Goal: Information Seeking & Learning: Learn about a topic

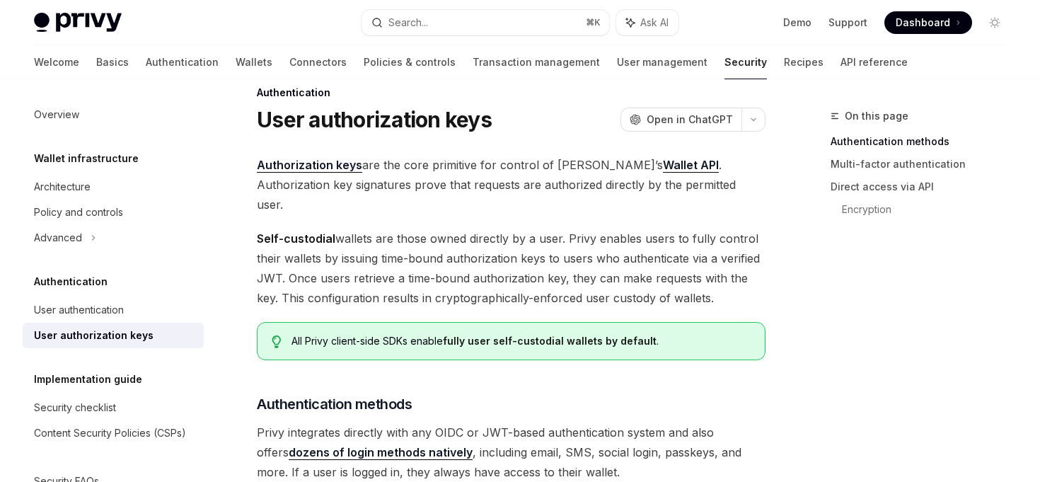
scroll to position [25, 0]
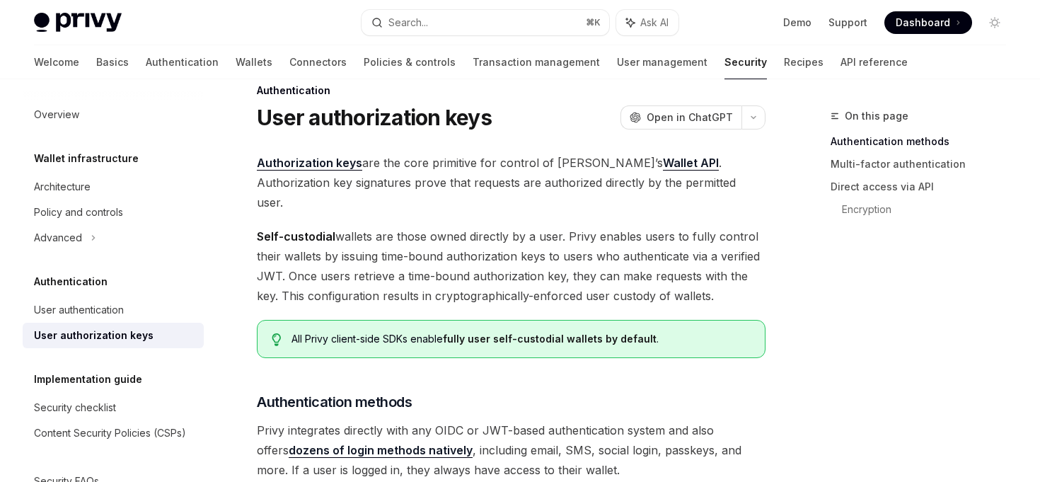
click at [500, 185] on span "Authorization keys are the core primitive for control of [PERSON_NAME]’s Wallet…" at bounding box center [511, 182] width 509 height 59
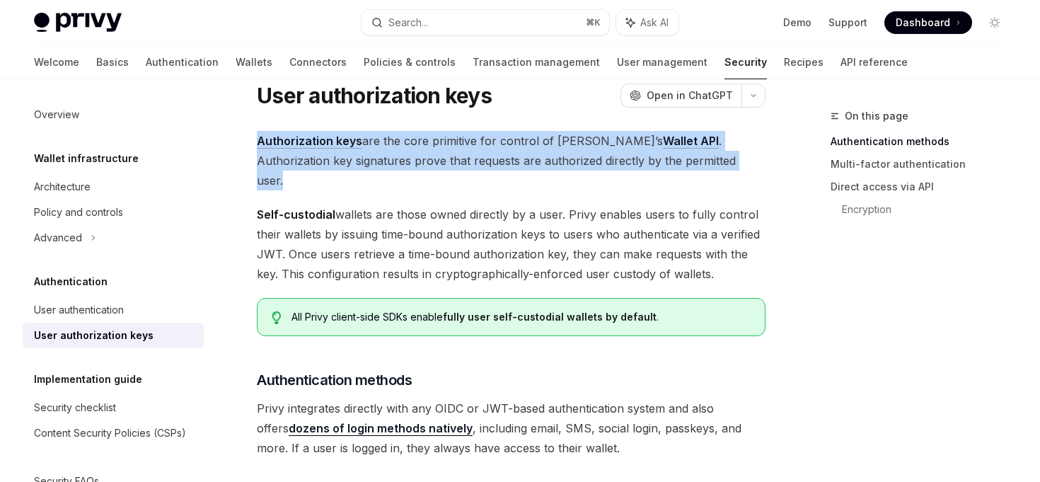
scroll to position [50, 0]
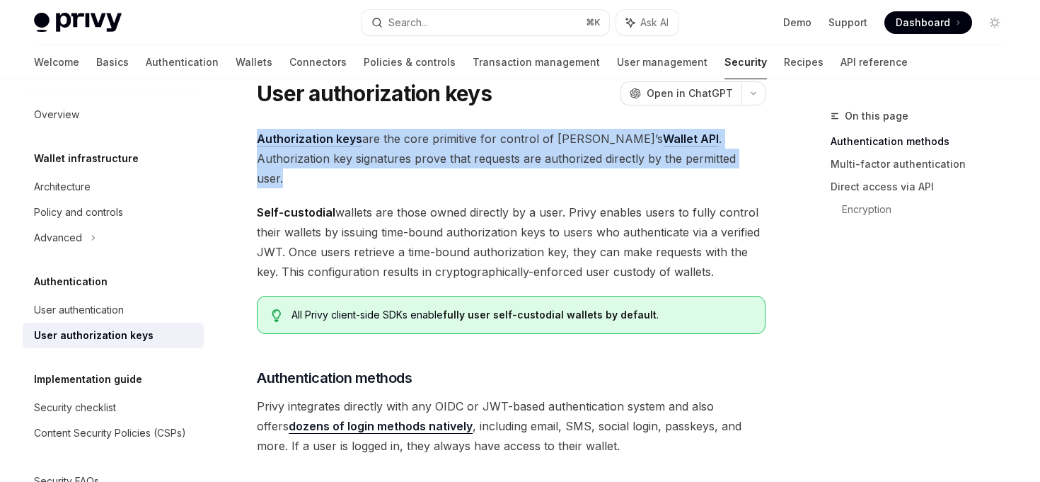
click at [399, 202] on span "Self-custodial wallets are those owned directly by a user. Privy enables users …" at bounding box center [511, 241] width 509 height 79
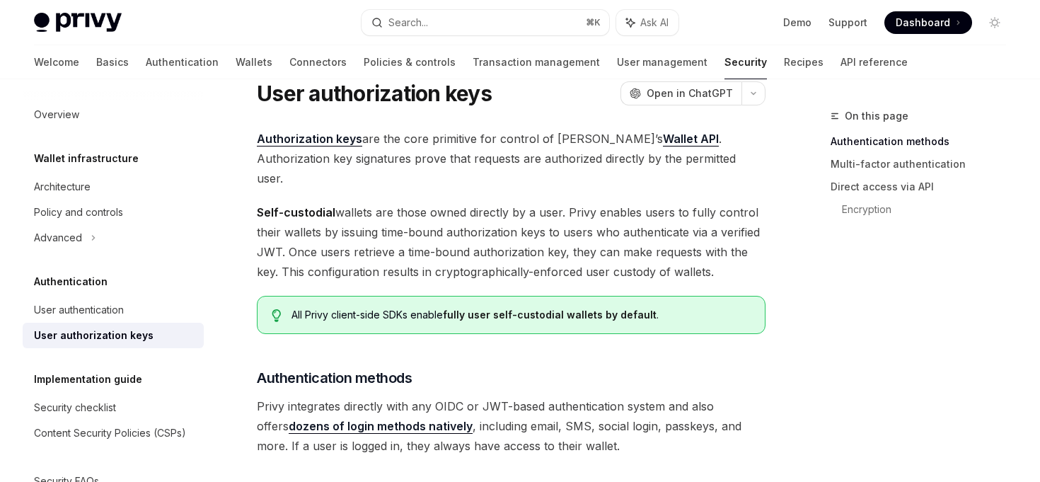
click at [399, 202] on span "Self-custodial wallets are those owned directly by a user. Privy enables users …" at bounding box center [511, 241] width 509 height 79
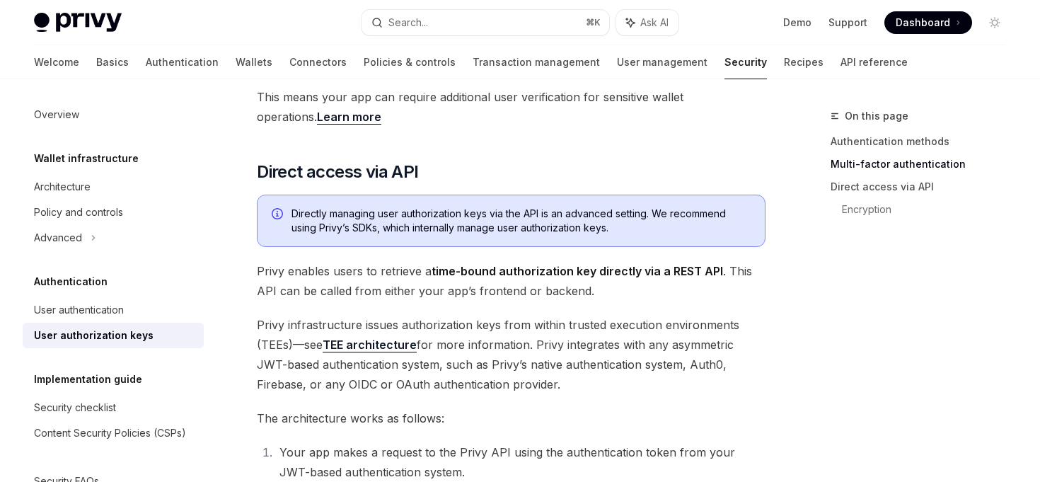
scroll to position [645, 0]
click at [464, 263] on strong "time-bound authorization key directly via a REST API" at bounding box center [578, 270] width 292 height 14
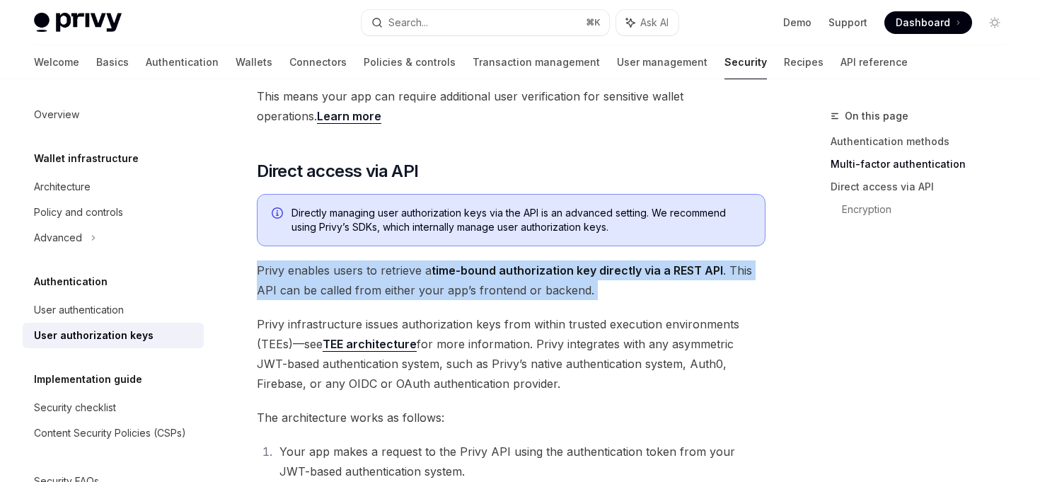
click at [464, 263] on strong "time-bound authorization key directly via a REST API" at bounding box center [578, 270] width 292 height 14
click at [482, 314] on span "Privy infrastructure issues authorization keys from within trusted execution en…" at bounding box center [511, 353] width 509 height 79
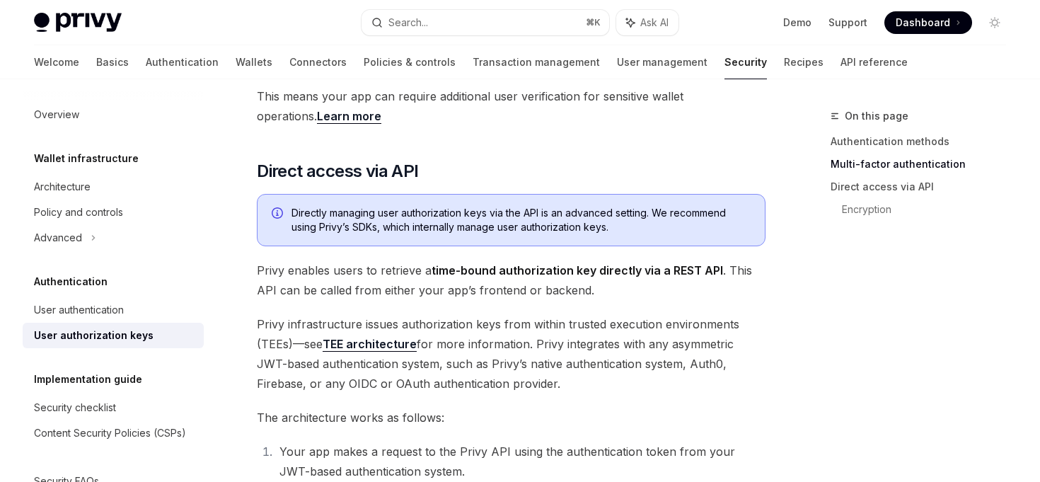
click at [482, 314] on span "Privy infrastructure issues authorization keys from within trusted execution en…" at bounding box center [511, 353] width 509 height 79
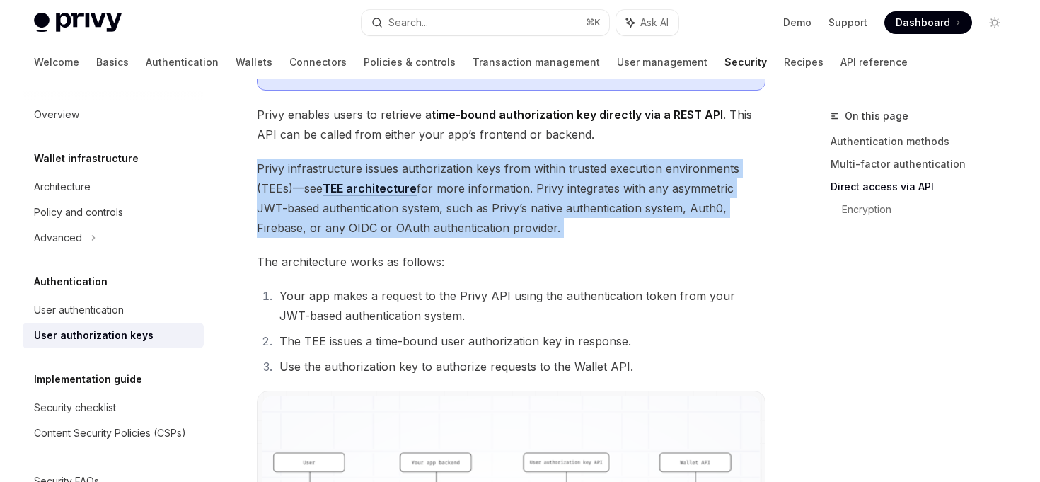
scroll to position [802, 0]
click at [441, 284] on li "Your app makes a request to the Privy API using the authentication token from y…" at bounding box center [520, 304] width 490 height 40
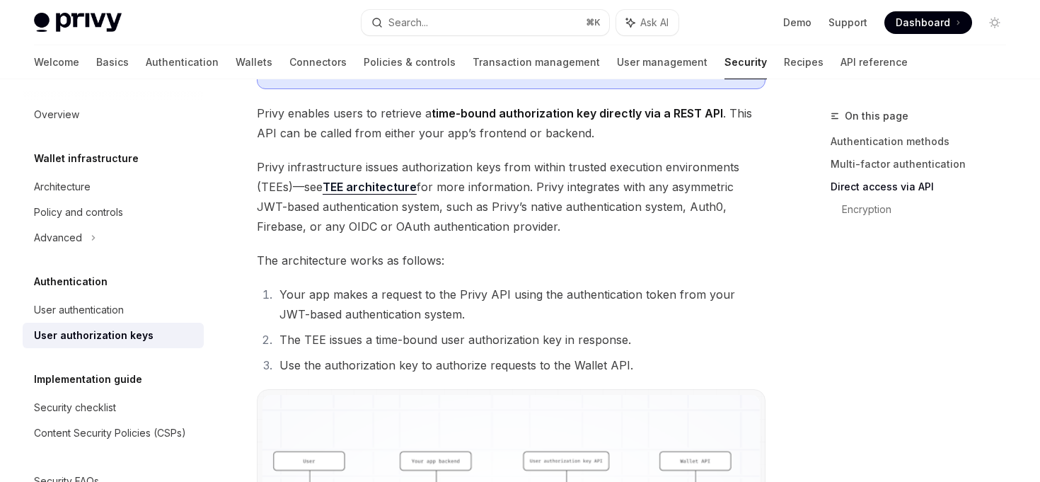
click at [441, 284] on li "Your app makes a request to the Privy API using the authentication token from y…" at bounding box center [520, 304] width 490 height 40
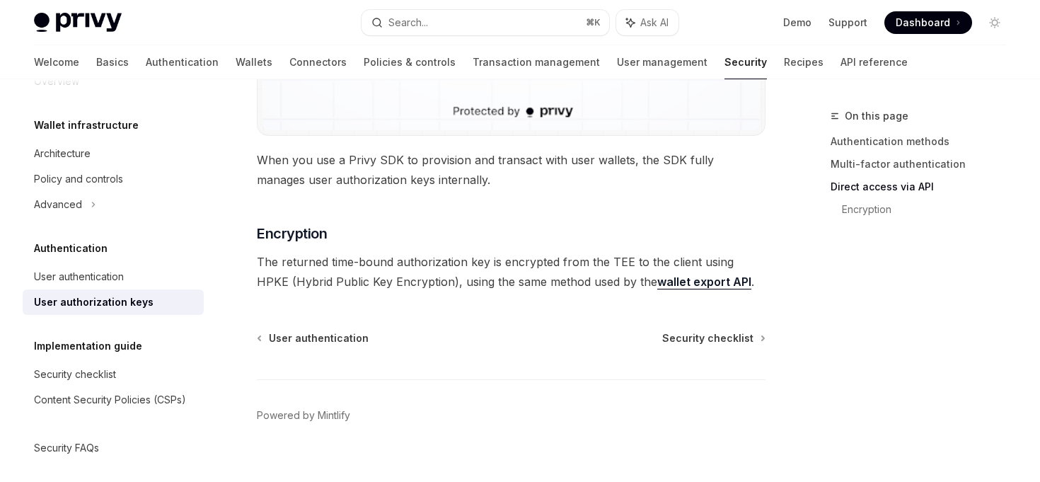
scroll to position [40, 0]
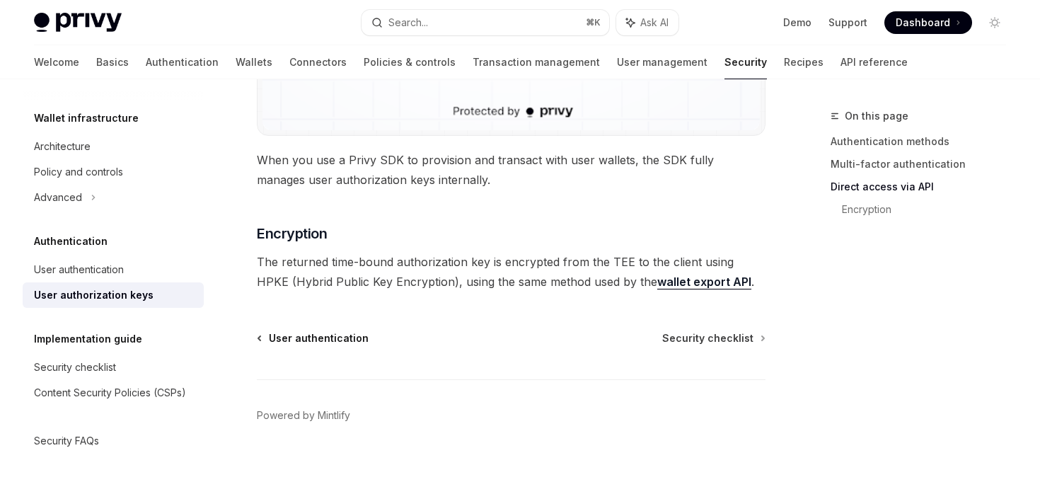
click at [292, 331] on span "User authentication" at bounding box center [319, 338] width 100 height 14
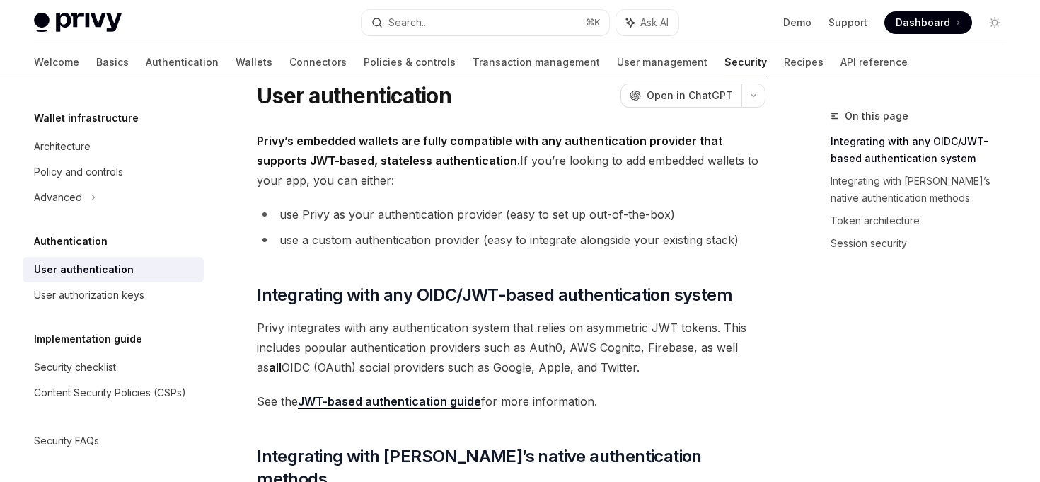
scroll to position [45, 0]
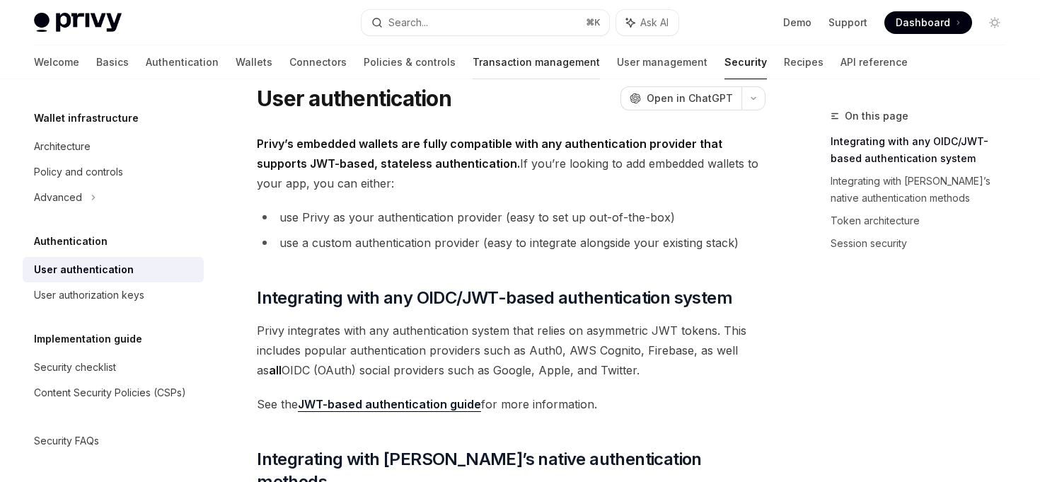
click at [473, 53] on link "Transaction management" at bounding box center [536, 62] width 127 height 34
type textarea "*"
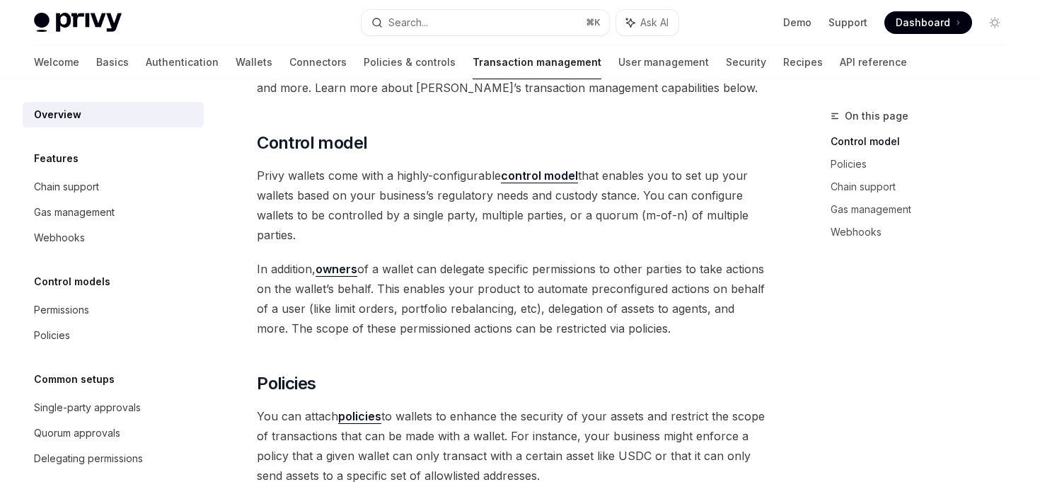
scroll to position [239, 0]
